Goal: Obtain resource: Download file/media

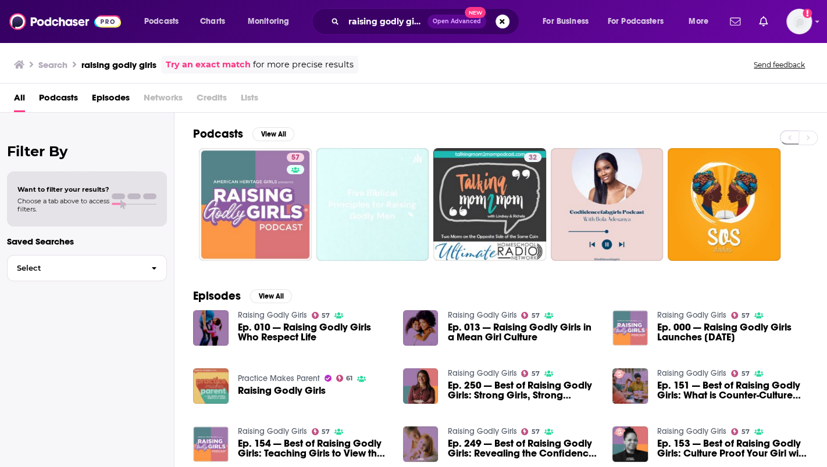
click at [384, 10] on div "raising godly girls Open Advanced New" at bounding box center [416, 21] width 208 height 27
click at [380, 24] on input "raising godly girls" at bounding box center [386, 21] width 84 height 19
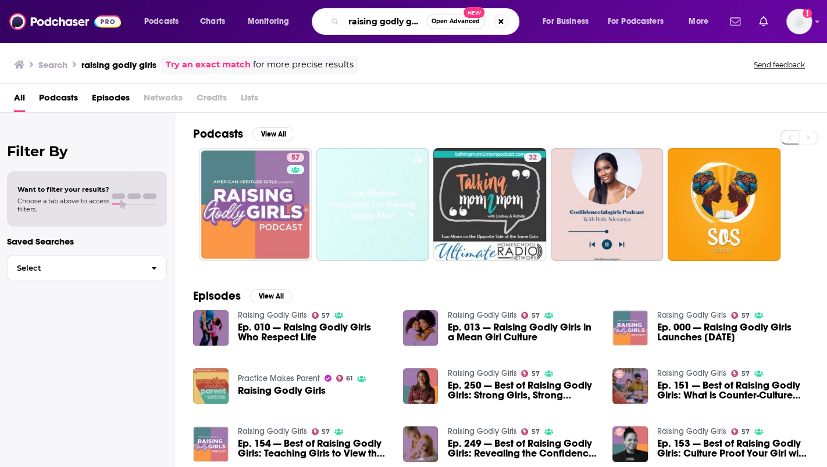
click at [381, 24] on input "raising godly girls" at bounding box center [385, 21] width 83 height 19
paste input "Devil in the Deep Blue Sea"
type input "Devil in the Deep Blue Sea"
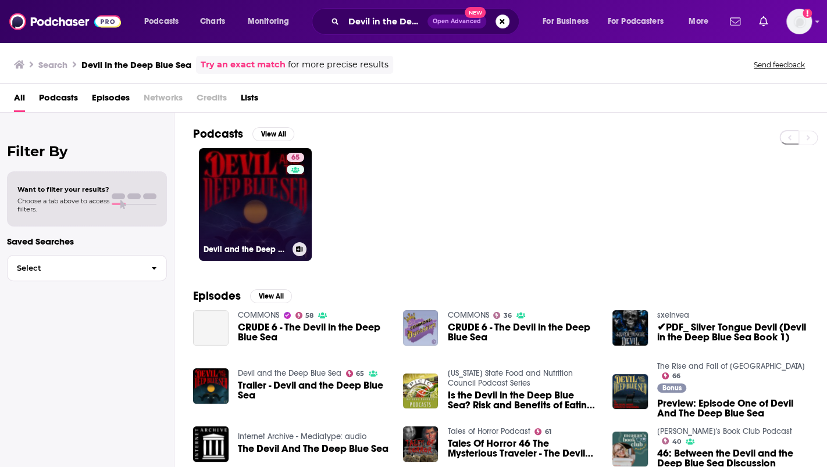
click at [241, 205] on link "65 Devil and the Deep Blue Sea" at bounding box center [255, 204] width 113 height 113
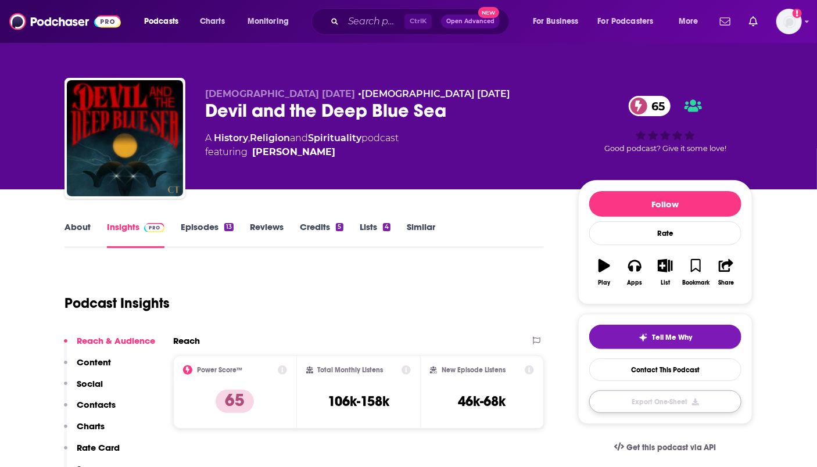
click at [629, 406] on button "Export One-Sheet" at bounding box center [666, 402] width 152 height 23
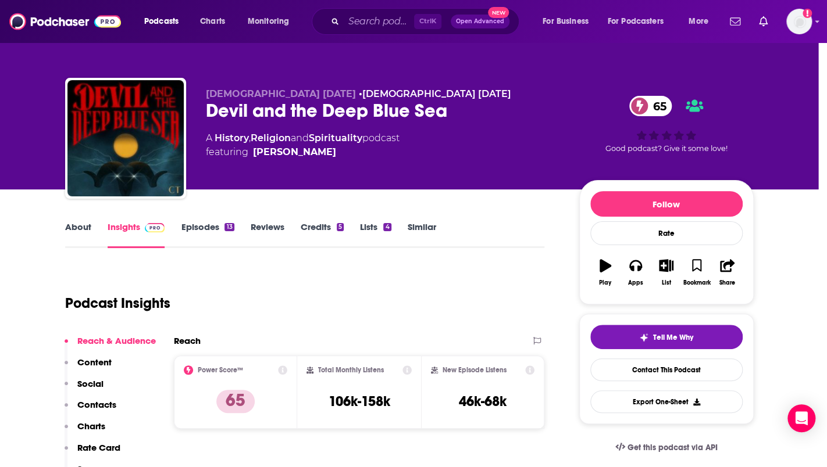
click at [616, 147] on div "Download Started You have 99 out of 100 podcast insight downloads left. The PDF…" at bounding box center [413, 233] width 827 height 467
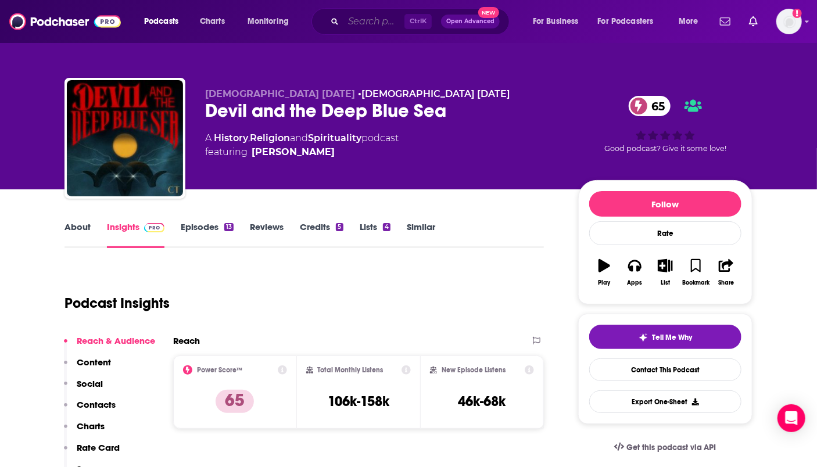
click at [379, 27] on input "Search podcasts, credits, & more..." at bounding box center [374, 21] width 61 height 19
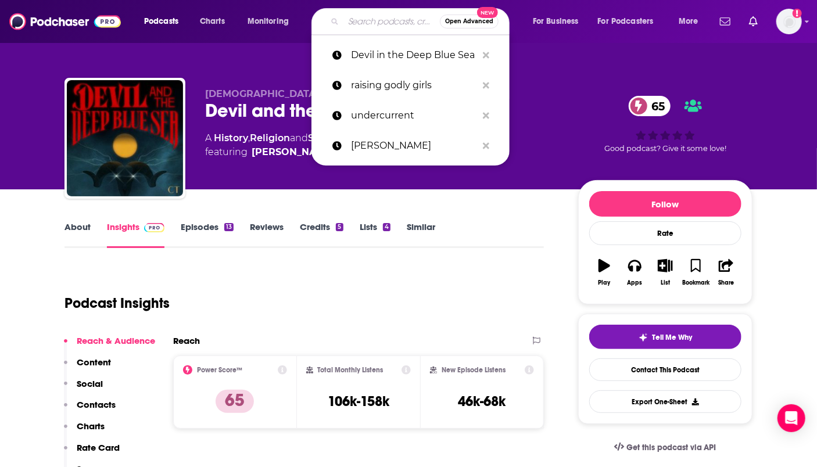
paste input "Rise and Fall of [GEOGRAPHIC_DATA]"
type input "Rise and Fall of [GEOGRAPHIC_DATA]"
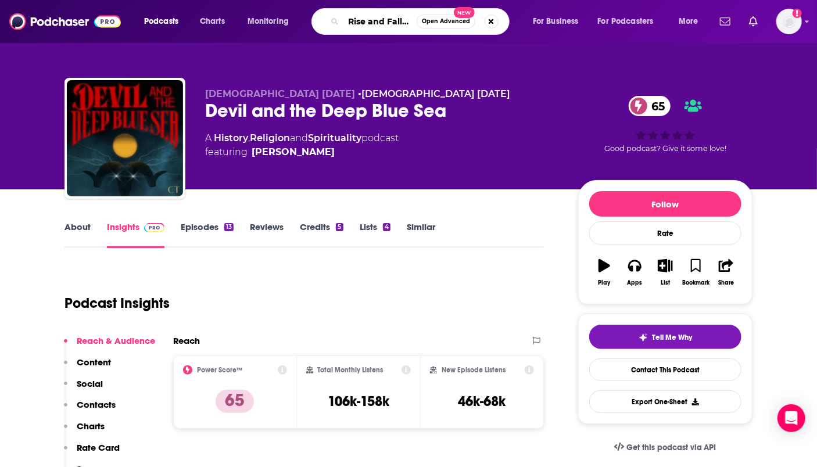
scroll to position [0, 40]
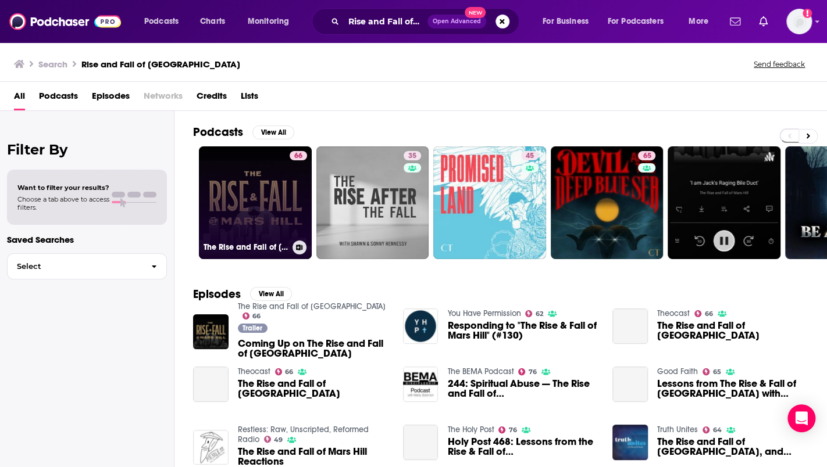
click at [235, 201] on link "66 The Rise and Fall of [GEOGRAPHIC_DATA]" at bounding box center [255, 203] width 113 height 113
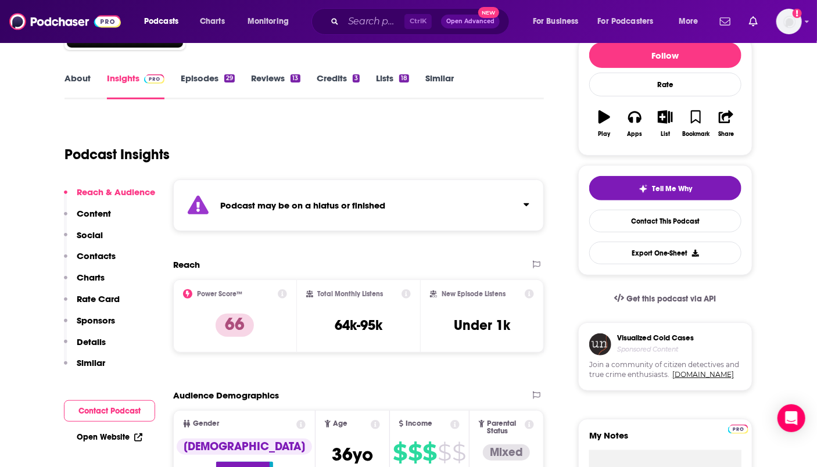
scroll to position [151, 0]
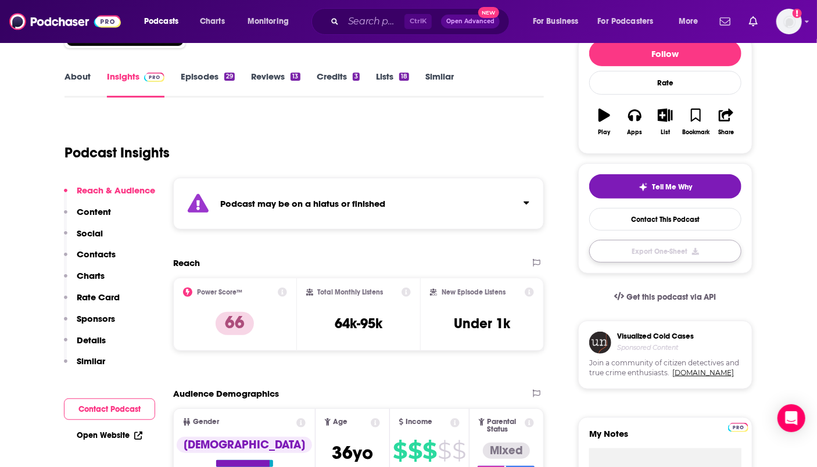
click at [661, 250] on button "Export One-Sheet" at bounding box center [666, 251] width 152 height 23
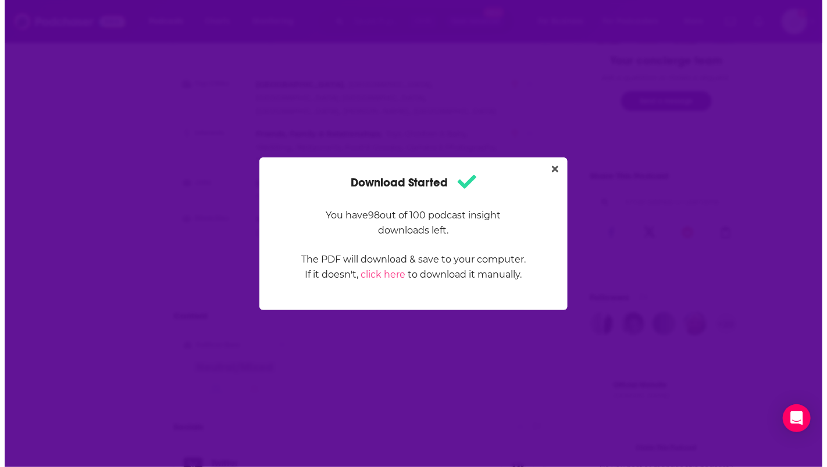
scroll to position [0, 0]
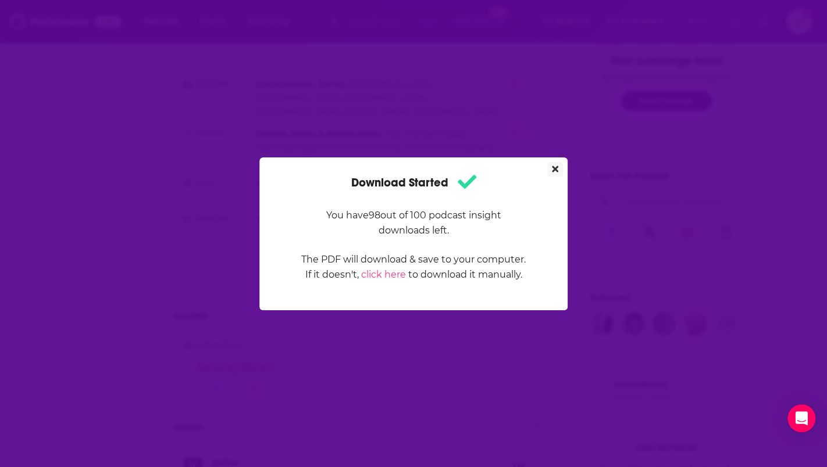
click at [556, 168] on icon "Close" at bounding box center [555, 169] width 6 height 6
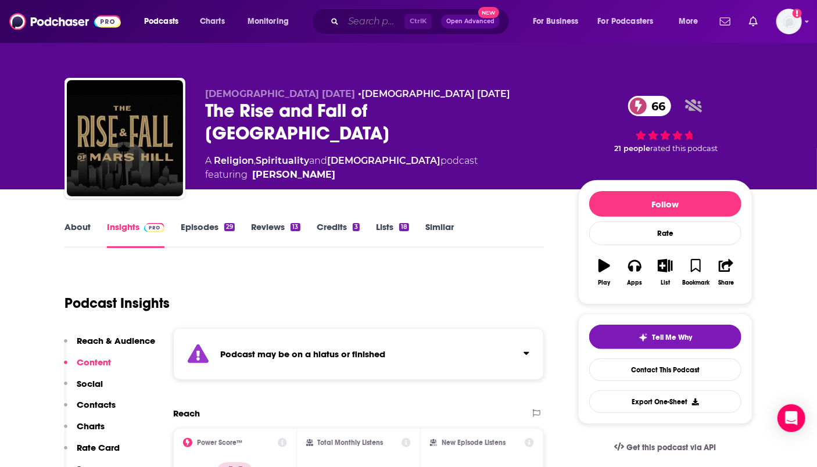
click at [351, 20] on input "Search podcasts, credits, & more..." at bounding box center [374, 21] width 61 height 19
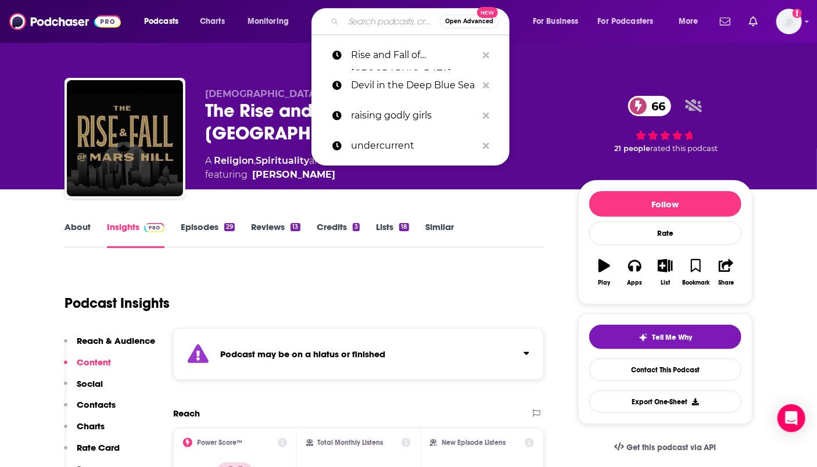
paste input "The Bulletin"
type input "The Bulletin"
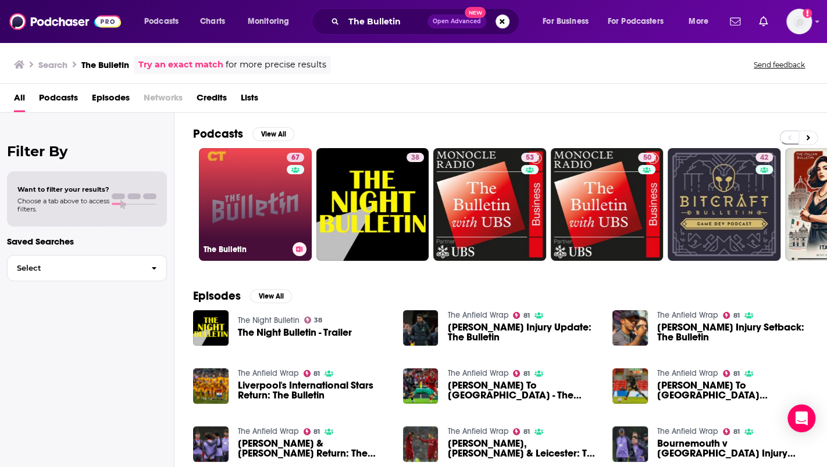
click at [257, 201] on link "67 The Bulletin" at bounding box center [255, 204] width 113 height 113
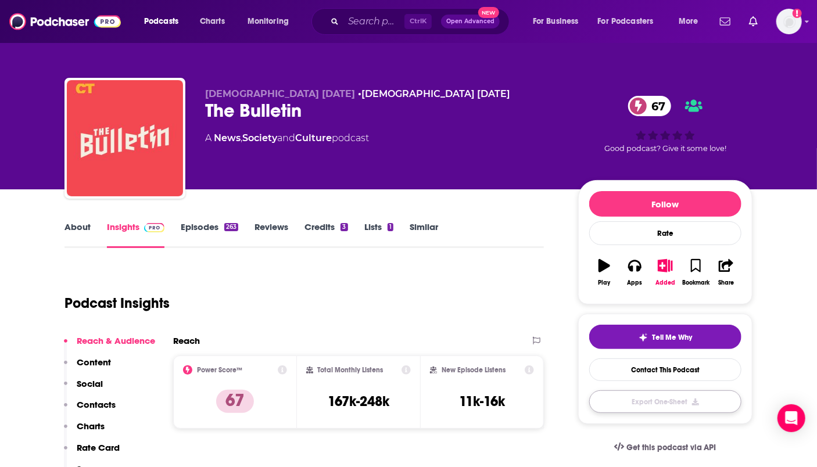
click at [643, 399] on button "Export One-Sheet" at bounding box center [666, 402] width 152 height 23
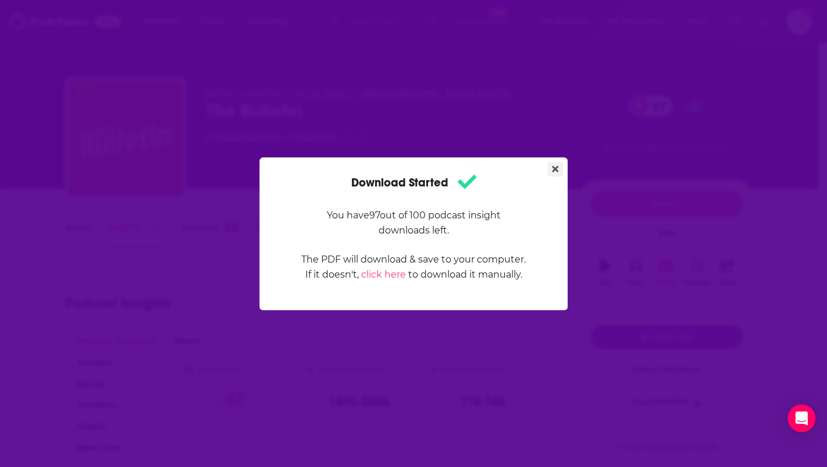
click at [555, 169] on icon "Close" at bounding box center [555, 169] width 6 height 6
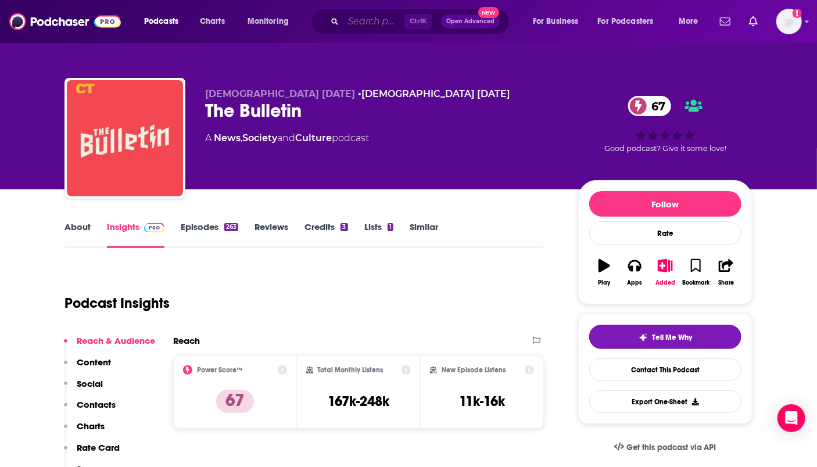
click at [356, 26] on input "Search podcasts, credits, & more..." at bounding box center [374, 21] width 61 height 19
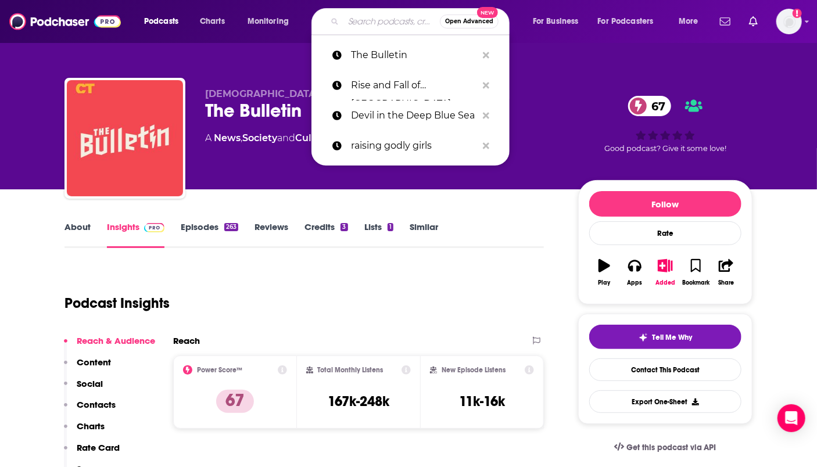
paste input "[PERSON_NAME]"
type input "[PERSON_NAME]"
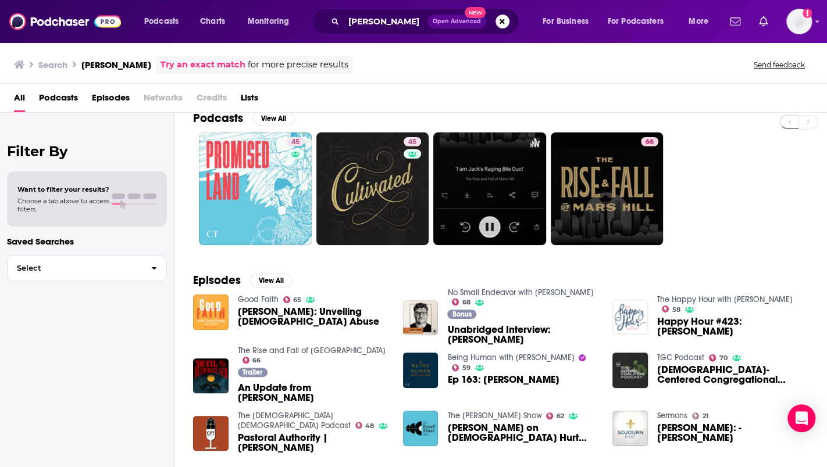
scroll to position [13, 0]
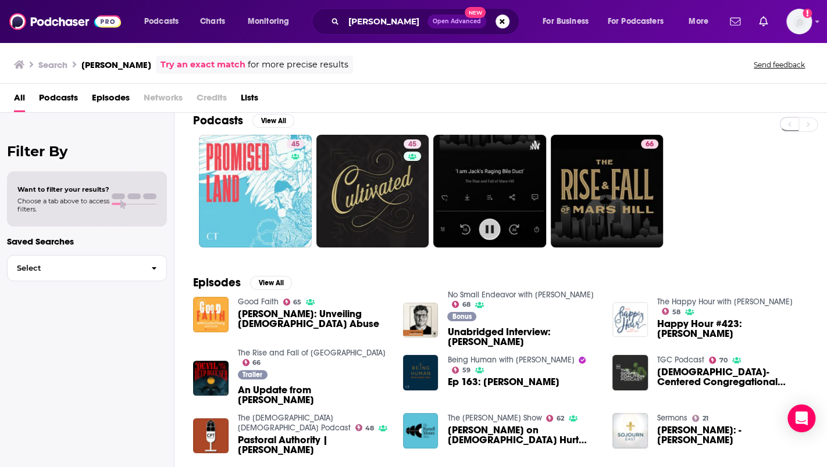
click at [574, 270] on div "Episodes View All Good Faith 65 [PERSON_NAME]: Unveiling [DEMOGRAPHIC_DATA] Abu…" at bounding box center [500, 368] width 652 height 212
click at [181, 233] on div "Podcasts View All 45 45 66 Episodes View All Good Faith 65 [PERSON_NAME]: Unvei…" at bounding box center [500, 291] width 652 height 357
click at [268, 118] on button "View All" at bounding box center [273, 121] width 42 height 14
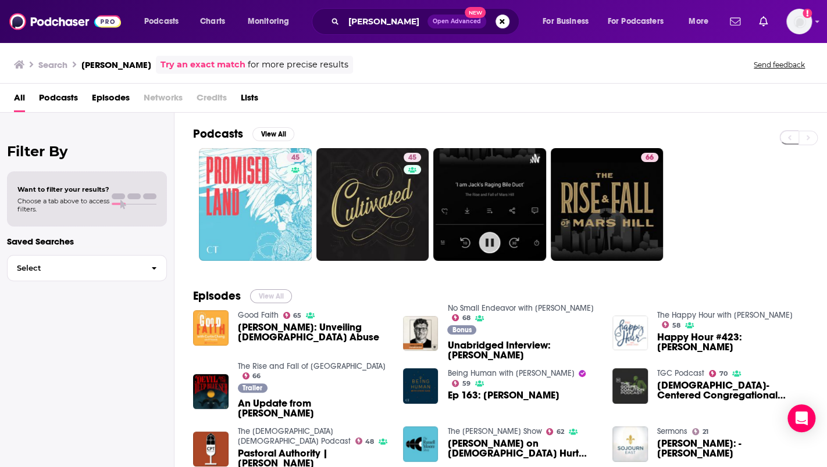
click at [263, 294] on button "View All" at bounding box center [271, 297] width 42 height 14
